Goal: Task Accomplishment & Management: Manage account settings

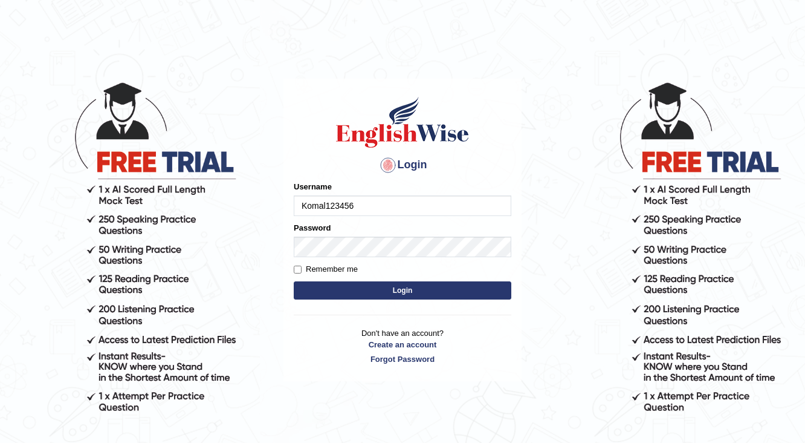
type input "Komal123456"
click at [455, 290] on button "Login" at bounding box center [403, 290] width 218 height 18
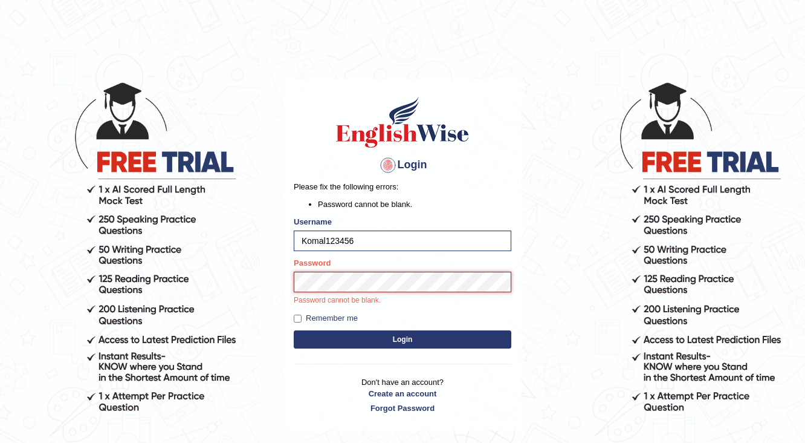
click at [294, 330] on button "Login" at bounding box center [403, 339] width 218 height 18
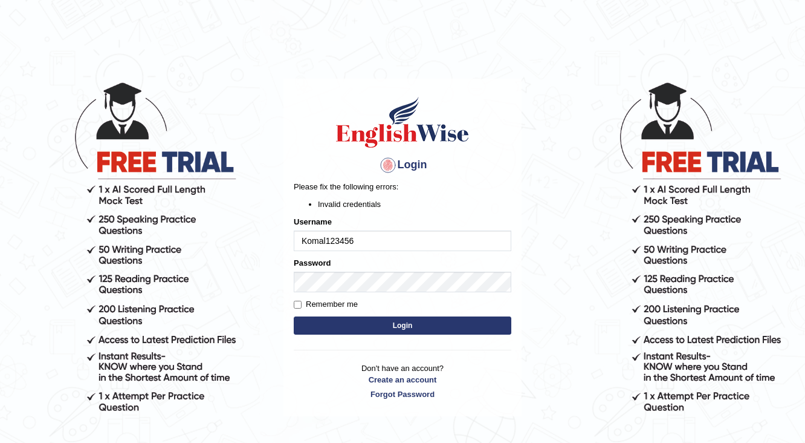
click at [403, 322] on button "Login" at bounding box center [403, 325] width 218 height 18
click at [325, 238] on input "Komal123456" at bounding box center [403, 240] width 218 height 21
type input "Komal123456"
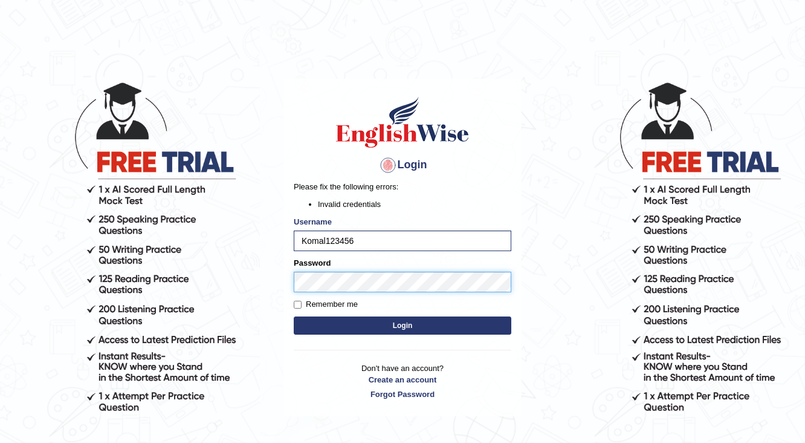
click at [294, 316] on button "Login" at bounding box center [403, 325] width 218 height 18
click at [287, 288] on div "Login Please fix the following errors: Invalid credentials Username Komal123456…" at bounding box center [403, 248] width 238 height 338
click at [313, 319] on button "Login" at bounding box center [403, 325] width 218 height 18
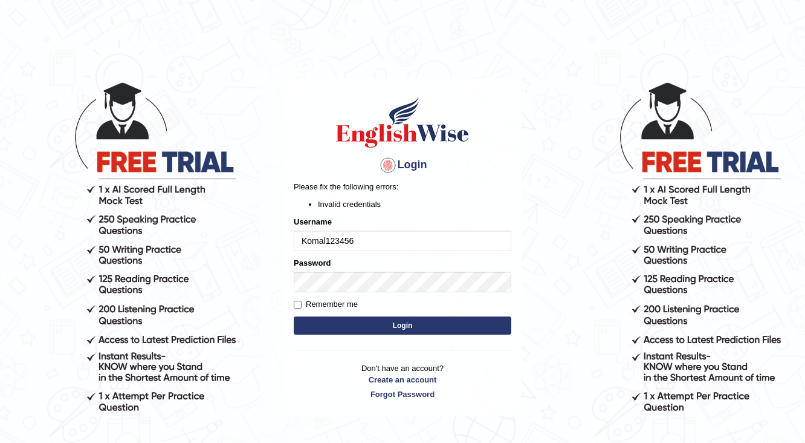
drag, startPoint x: 360, startPoint y: 241, endPoint x: 245, endPoint y: 244, distance: 114.9
click at [245, 244] on body "Login Please fix the following errors: Invalid credentials Username Komal123456…" at bounding box center [402, 262] width 805 height 443
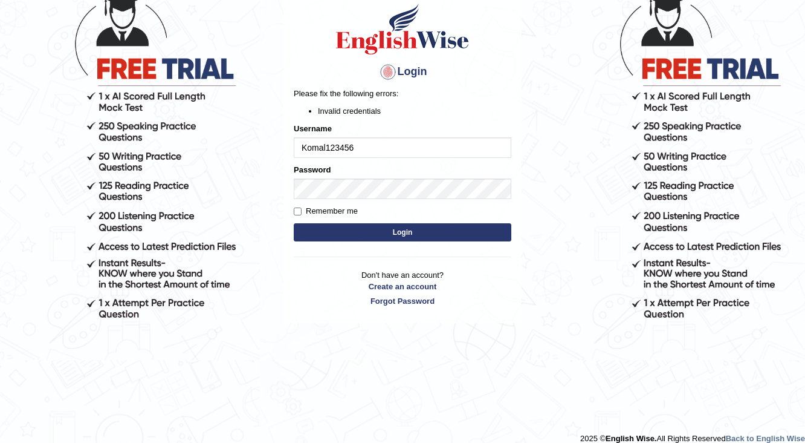
scroll to position [97, 0]
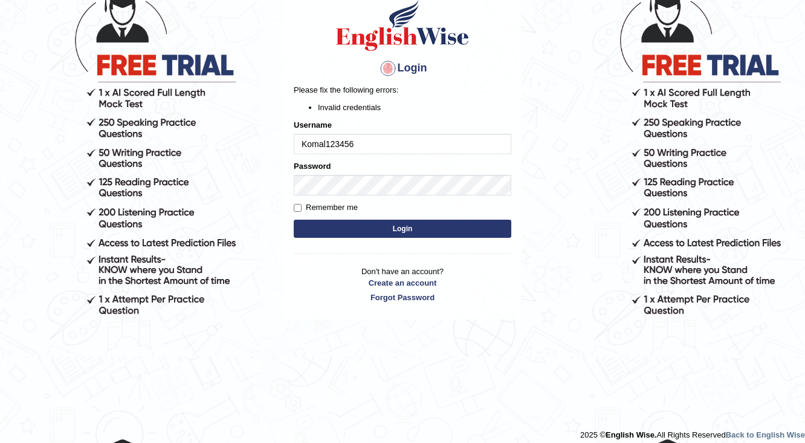
click at [378, 143] on input "Komal123456" at bounding box center [403, 144] width 218 height 21
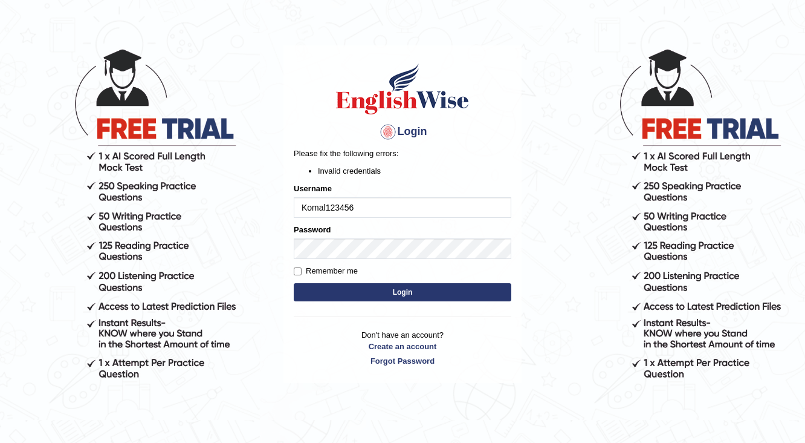
scroll to position [0, 0]
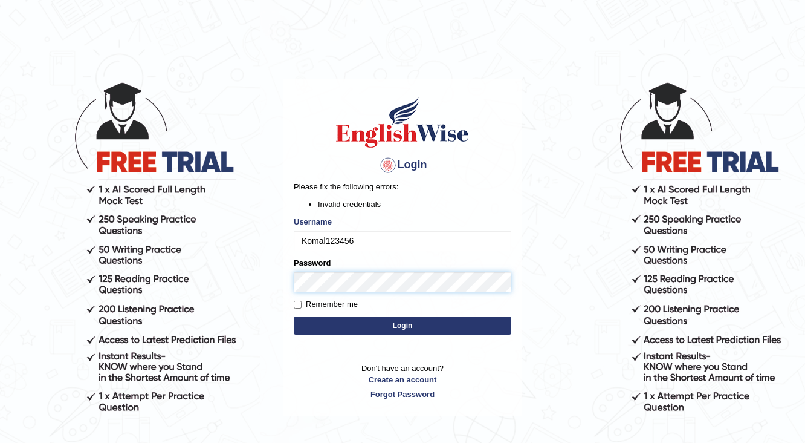
click at [294, 316] on button "Login" at bounding box center [403, 325] width 218 height 18
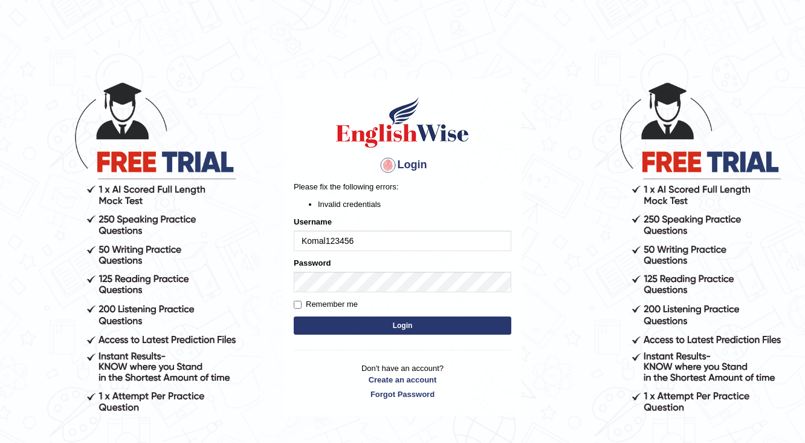
click at [382, 322] on button "Login" at bounding box center [403, 325] width 218 height 18
click at [382, 329] on button "Login" at bounding box center [403, 325] width 218 height 18
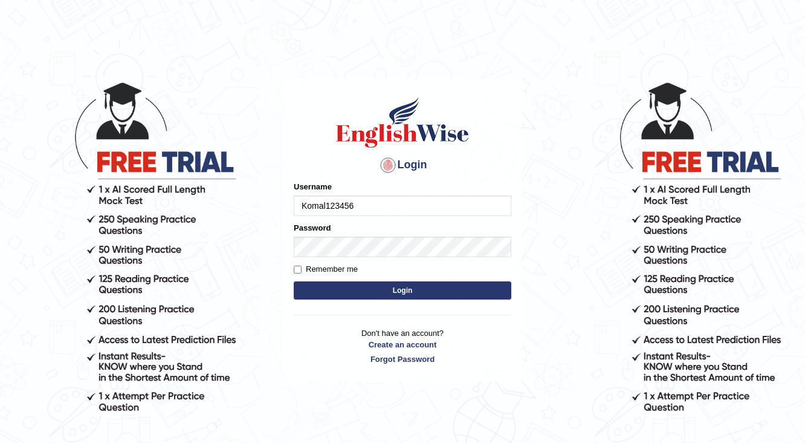
type input "Komal123456"
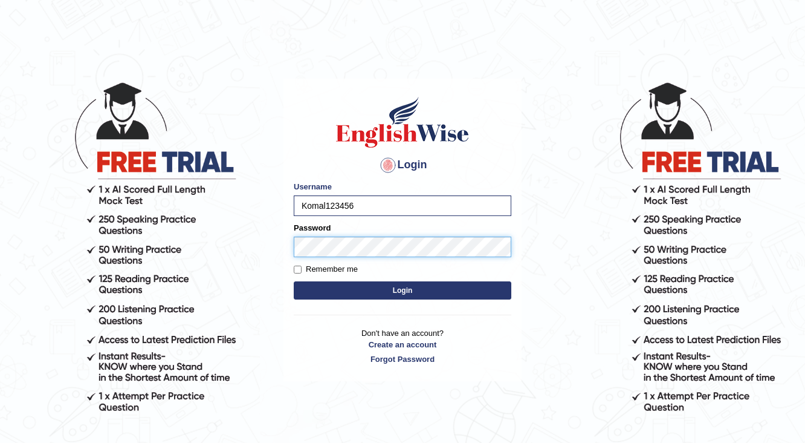
click at [294, 281] on button "Login" at bounding box center [403, 290] width 218 height 18
